Goal: Task Accomplishment & Management: Use online tool/utility

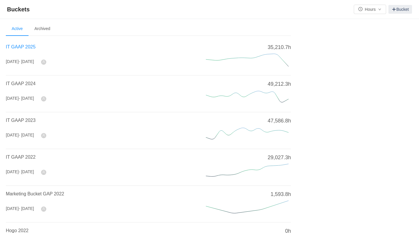
click at [22, 48] on span "IT GAAP 2025" at bounding box center [21, 46] width 30 height 5
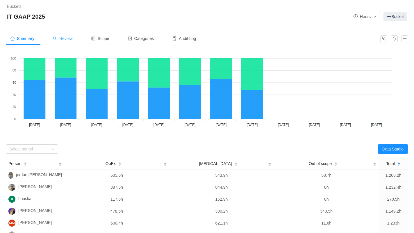
click at [66, 39] on span "Review" at bounding box center [63, 38] width 20 height 5
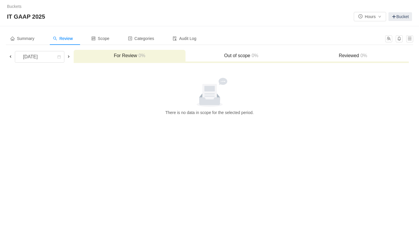
click at [11, 56] on span at bounding box center [10, 56] width 5 height 5
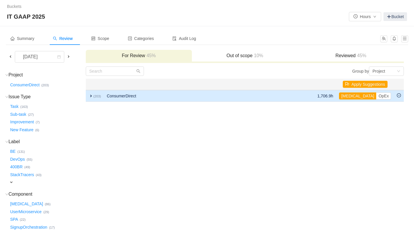
click at [92, 94] on span "expand" at bounding box center [91, 95] width 5 height 5
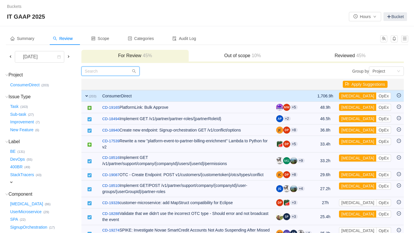
click at [102, 69] on input "text" at bounding box center [110, 70] width 58 height 9
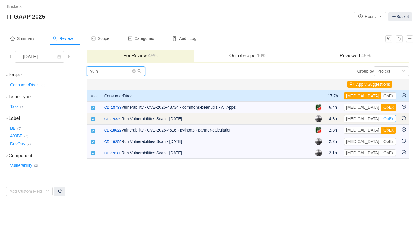
type input "vuln"
click at [381, 117] on button "OpEx" at bounding box center [388, 118] width 15 height 7
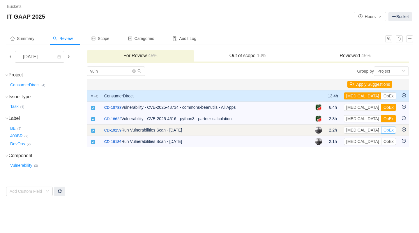
click at [381, 130] on button "OpEx" at bounding box center [388, 129] width 15 height 7
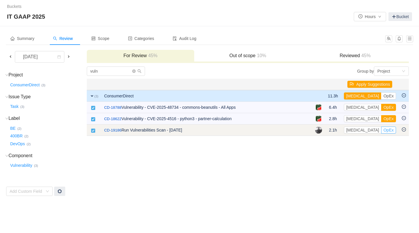
click at [381, 130] on button "OpEx" at bounding box center [388, 129] width 15 height 7
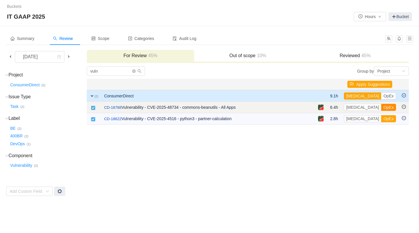
click at [381, 106] on button "OpEx" at bounding box center [388, 107] width 15 height 7
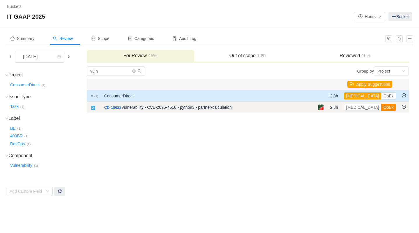
click at [381, 107] on button "OpEx" at bounding box center [388, 107] width 15 height 7
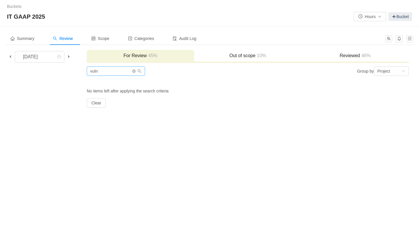
click at [136, 72] on span at bounding box center [136, 71] width 9 height 4
click at [135, 71] on icon "icon: close-circle" at bounding box center [133, 70] width 3 height 3
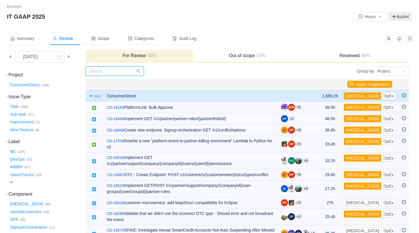
click at [122, 70] on input "text" at bounding box center [115, 70] width 58 height 9
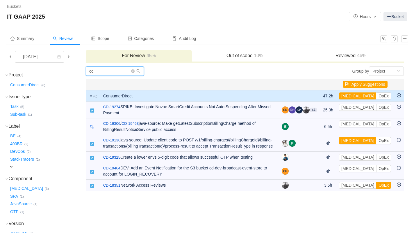
type input "c"
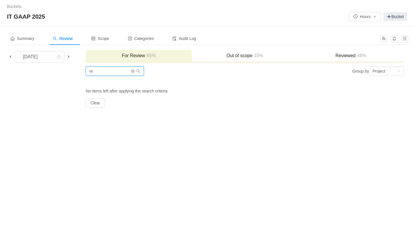
type input "r"
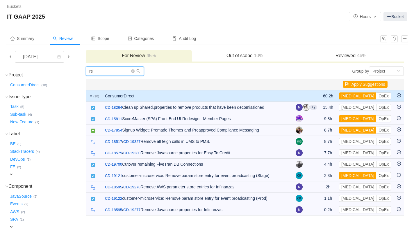
type input "r"
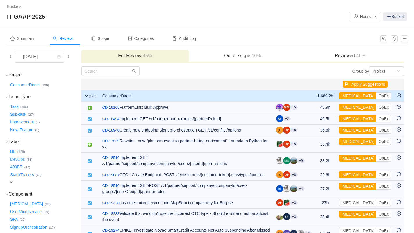
click at [16, 157] on button "DevOps …" at bounding box center [18, 158] width 18 height 9
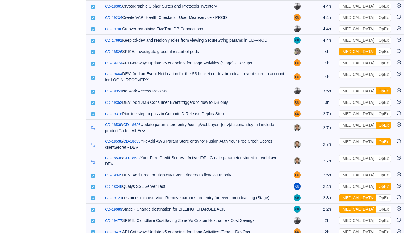
scroll to position [410, 0]
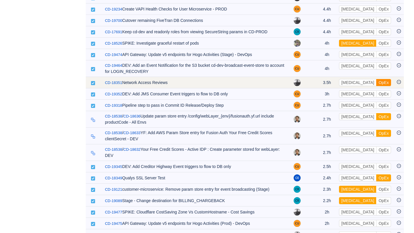
click at [377, 86] on button "OpEx" at bounding box center [384, 82] width 15 height 7
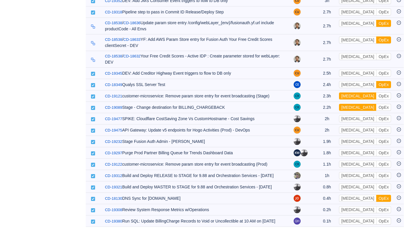
scroll to position [502, 0]
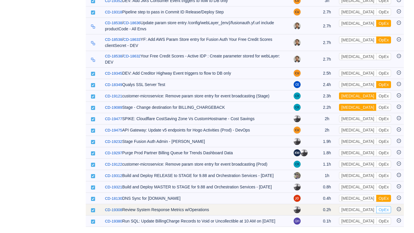
click at [377, 206] on button "OpEx" at bounding box center [384, 209] width 15 height 7
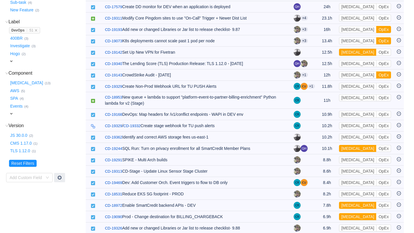
scroll to position [126, 0]
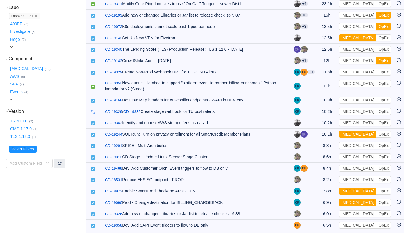
click at [11, 97] on span "expand" at bounding box center [11, 99] width 5 height 5
click at [29, 97] on div "Select value" at bounding box center [34, 100] width 46 height 6
type input "p"
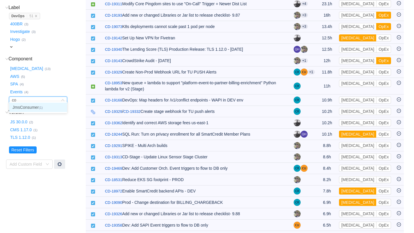
type input "c"
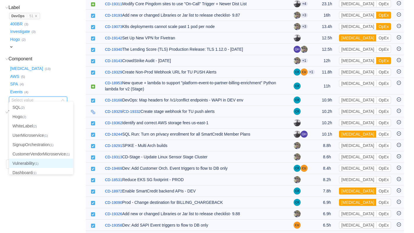
click at [32, 164] on li "Vulnerability (1)" at bounding box center [41, 162] width 64 height 9
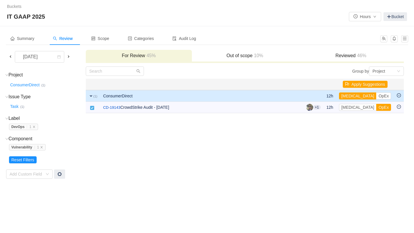
scroll to position [0, 0]
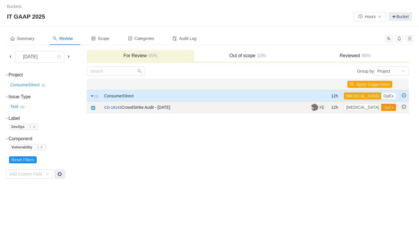
click at [381, 108] on button "OpEx" at bounding box center [388, 107] width 15 height 7
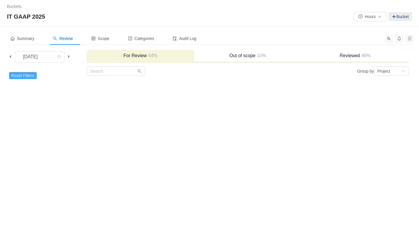
click at [20, 77] on button "Reset Filters" at bounding box center [23, 75] width 28 height 7
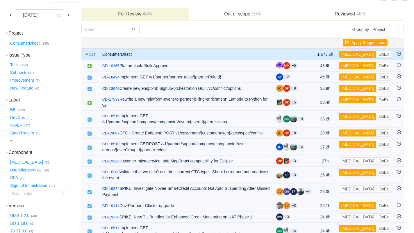
scroll to position [74, 0]
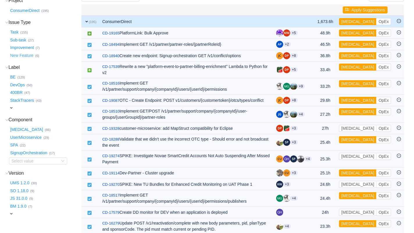
click at [25, 55] on button "New Feature …" at bounding box center [22, 55] width 26 height 9
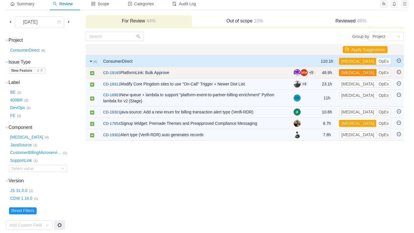
click at [353, 72] on button "[MEDICAL_DATA]" at bounding box center [358, 72] width 38 height 7
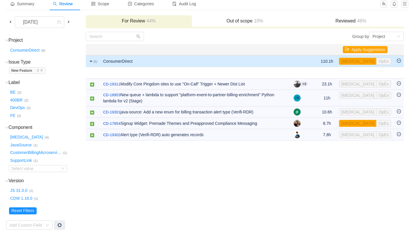
scroll to position [26, 0]
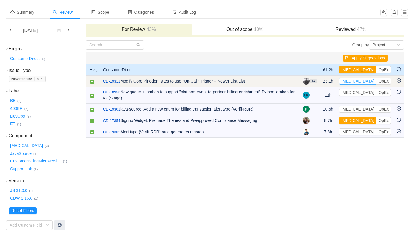
click at [354, 80] on button "[MEDICAL_DATA]" at bounding box center [358, 80] width 38 height 7
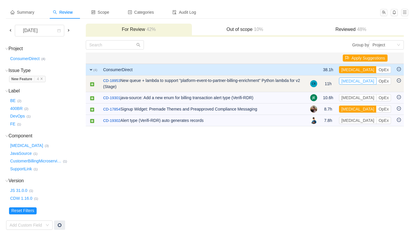
click at [353, 81] on button "[MEDICAL_DATA]" at bounding box center [358, 80] width 38 height 7
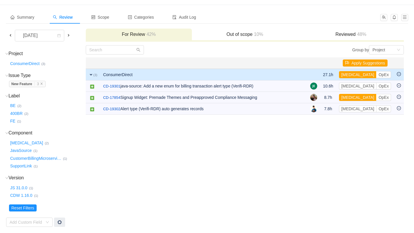
scroll to position [19, 0]
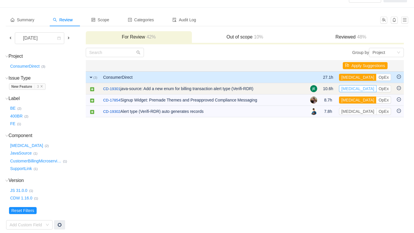
click at [352, 88] on button "[MEDICAL_DATA]" at bounding box center [358, 88] width 38 height 7
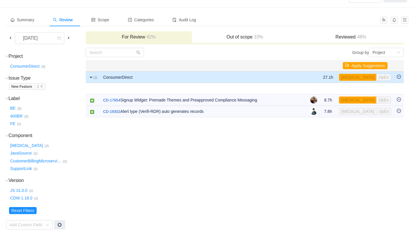
scroll to position [0, 0]
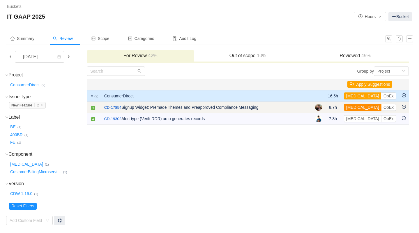
click at [356, 109] on button "[MEDICAL_DATA]" at bounding box center [363, 107] width 38 height 7
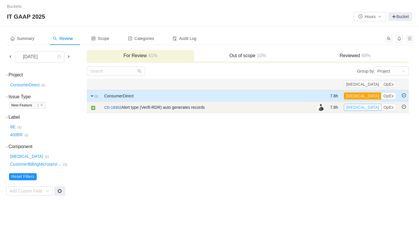
click at [376, 107] on button "[MEDICAL_DATA]" at bounding box center [363, 107] width 38 height 7
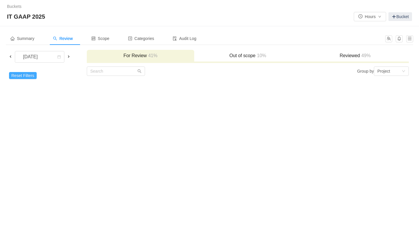
click at [28, 76] on button "Reset Filters" at bounding box center [23, 75] width 28 height 7
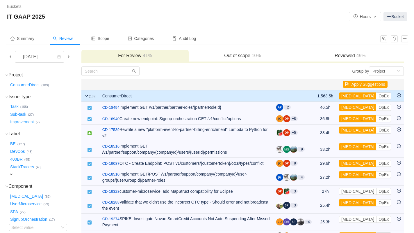
click at [21, 120] on button "Improvement …" at bounding box center [22, 121] width 27 height 9
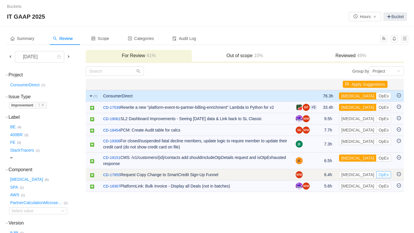
click at [377, 176] on button "OpEx" at bounding box center [384, 174] width 15 height 7
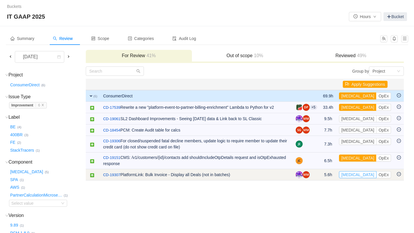
click at [351, 175] on button "[MEDICAL_DATA]" at bounding box center [358, 174] width 38 height 7
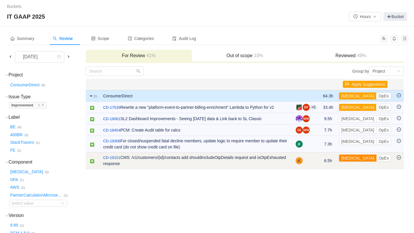
click at [352, 159] on button "[MEDICAL_DATA]" at bounding box center [358, 157] width 38 height 7
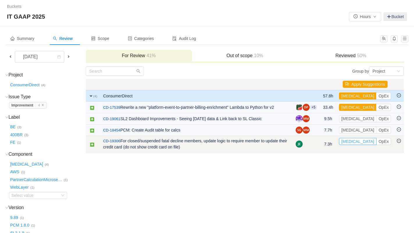
click at [353, 142] on button "[MEDICAL_DATA]" at bounding box center [358, 141] width 38 height 7
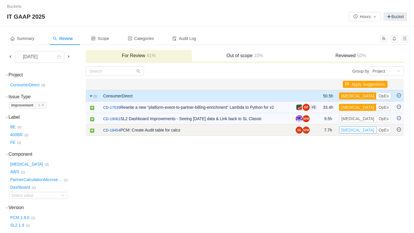
click at [353, 132] on button "[MEDICAL_DATA]" at bounding box center [358, 129] width 38 height 7
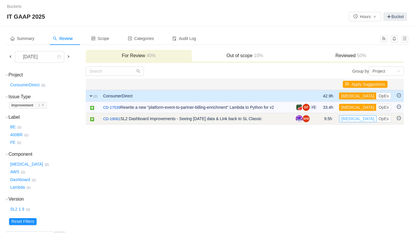
click at [353, 120] on button "[MEDICAL_DATA]" at bounding box center [358, 118] width 38 height 7
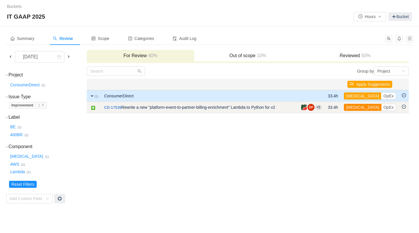
click at [353, 107] on button "[MEDICAL_DATA]" at bounding box center [363, 107] width 38 height 7
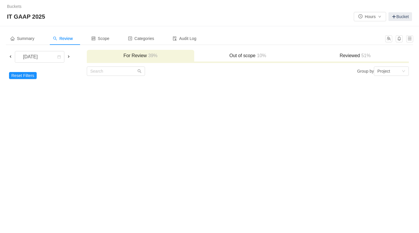
click at [348, 54] on h3 "Reviewed 51%" at bounding box center [355, 56] width 102 height 6
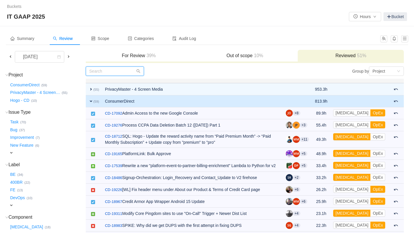
click at [116, 69] on input "text" at bounding box center [115, 70] width 58 height 9
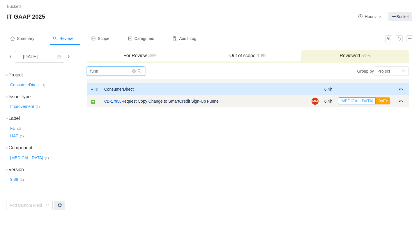
type input "funn"
click at [367, 102] on button "[MEDICAL_DATA]" at bounding box center [357, 100] width 38 height 7
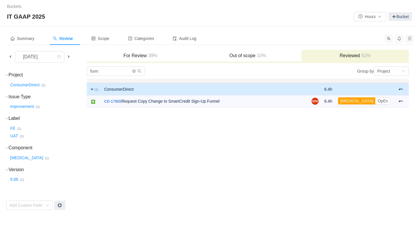
click at [143, 54] on h3 "For Review 39%" at bounding box center [141, 56] width 102 height 6
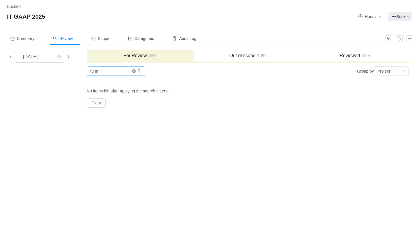
click at [134, 71] on icon "icon: close-circle" at bounding box center [133, 70] width 3 height 3
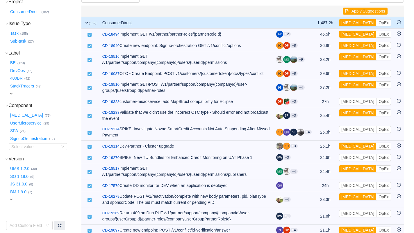
scroll to position [74, 0]
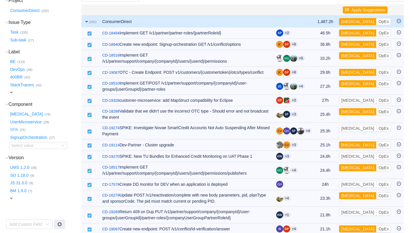
click at [15, 126] on button "SPA …" at bounding box center [14, 129] width 11 height 9
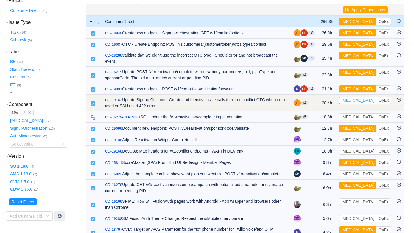
drag, startPoint x: 351, startPoint y: 100, endPoint x: 355, endPoint y: 108, distance: 8.5
click at [351, 100] on button "[MEDICAL_DATA]" at bounding box center [358, 100] width 38 height 7
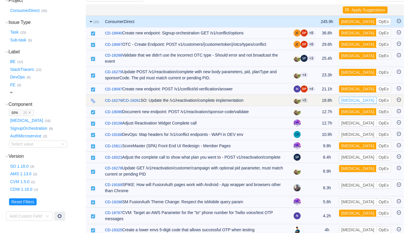
click at [354, 99] on button "[MEDICAL_DATA]" at bounding box center [358, 100] width 38 height 7
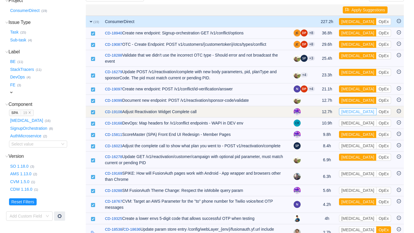
click at [353, 114] on button "[MEDICAL_DATA]" at bounding box center [358, 111] width 38 height 7
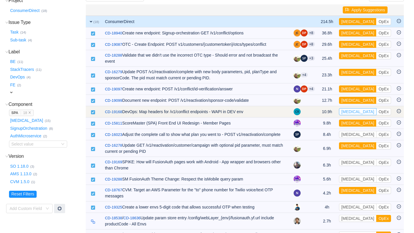
click at [353, 111] on button "[MEDICAL_DATA]" at bounding box center [358, 111] width 38 height 7
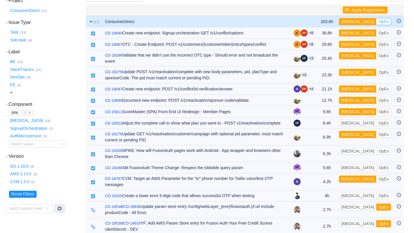
click at [350, 22] on button "[MEDICAL_DATA]" at bounding box center [358, 21] width 38 height 7
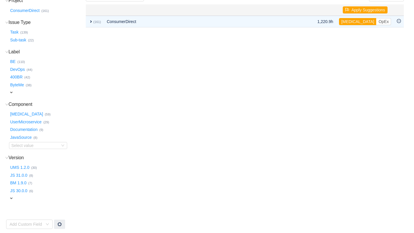
scroll to position [72, 0]
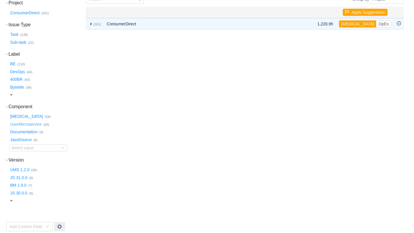
click at [22, 120] on button "UserMicroservice …" at bounding box center [26, 123] width 34 height 9
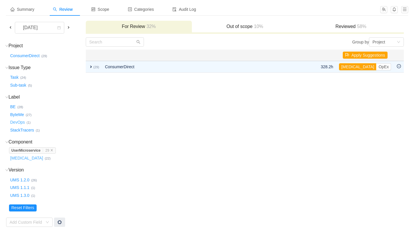
scroll to position [26, 0]
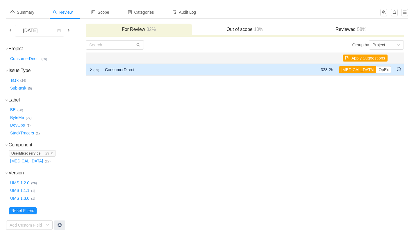
click at [90, 69] on span "expand" at bounding box center [91, 69] width 5 height 5
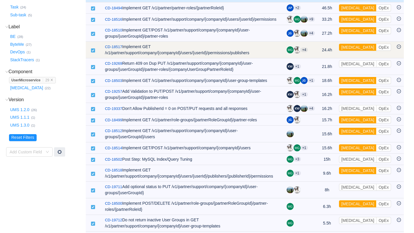
scroll to position [102, 0]
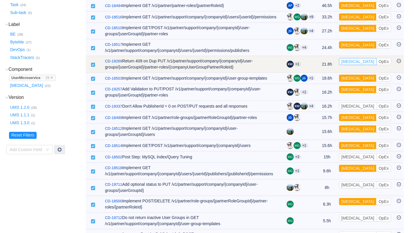
click at [355, 65] on button "[MEDICAL_DATA]" at bounding box center [358, 61] width 38 height 7
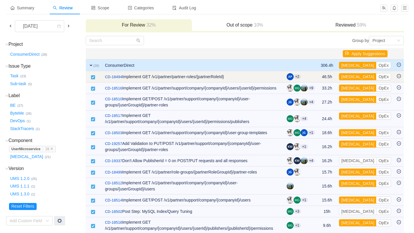
scroll to position [0, 0]
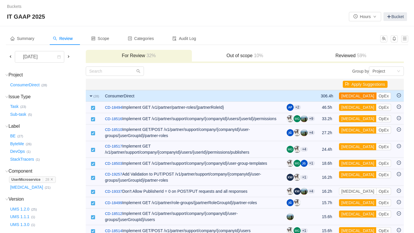
click at [350, 95] on button "[MEDICAL_DATA]" at bounding box center [358, 95] width 38 height 7
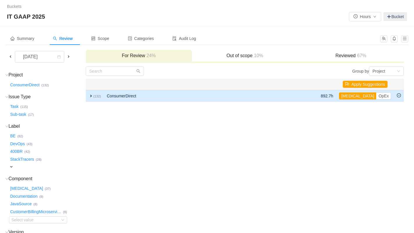
drag, startPoint x: 91, startPoint y: 95, endPoint x: 157, endPoint y: 94, distance: 66.1
click at [91, 95] on span "expand" at bounding box center [91, 95] width 5 height 5
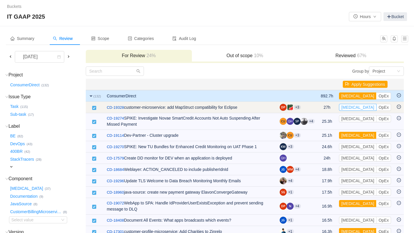
click at [350, 107] on button "[MEDICAL_DATA]" at bounding box center [358, 107] width 38 height 7
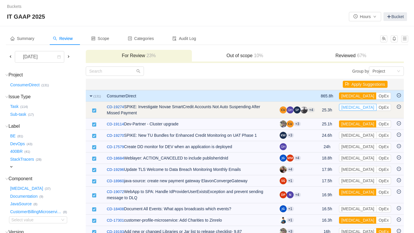
click at [350, 109] on button "[MEDICAL_DATA]" at bounding box center [358, 107] width 38 height 7
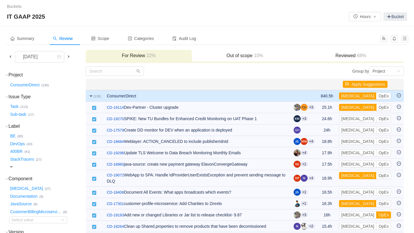
click at [350, 109] on button "[MEDICAL_DATA]" at bounding box center [358, 107] width 38 height 7
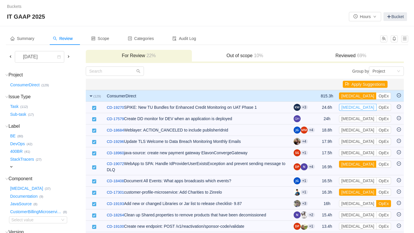
click at [350, 109] on button "[MEDICAL_DATA]" at bounding box center [358, 107] width 38 height 7
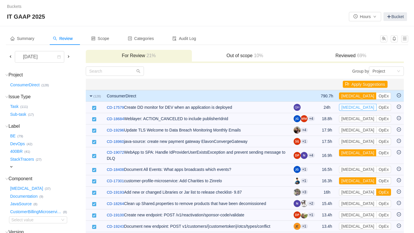
click at [350, 109] on button "[MEDICAL_DATA]" at bounding box center [358, 107] width 38 height 7
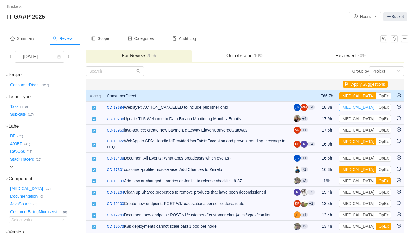
click at [350, 109] on button "[MEDICAL_DATA]" at bounding box center [358, 107] width 38 height 7
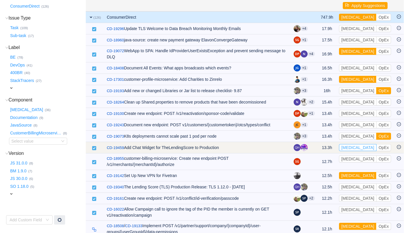
scroll to position [80, 0]
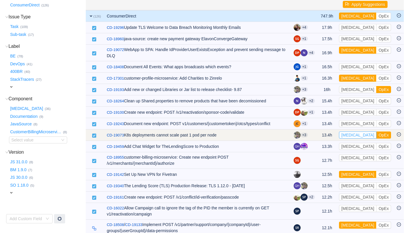
click at [358, 136] on button "[MEDICAL_DATA]" at bounding box center [358, 134] width 38 height 7
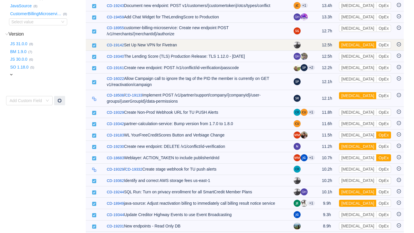
scroll to position [199, 0]
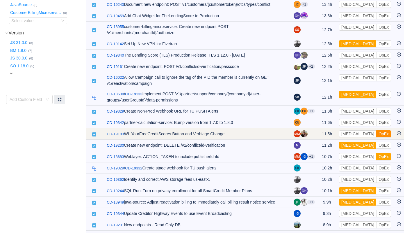
click at [377, 136] on button "OpEx" at bounding box center [384, 133] width 15 height 7
